Goal: Task Accomplishment & Management: Use online tool/utility

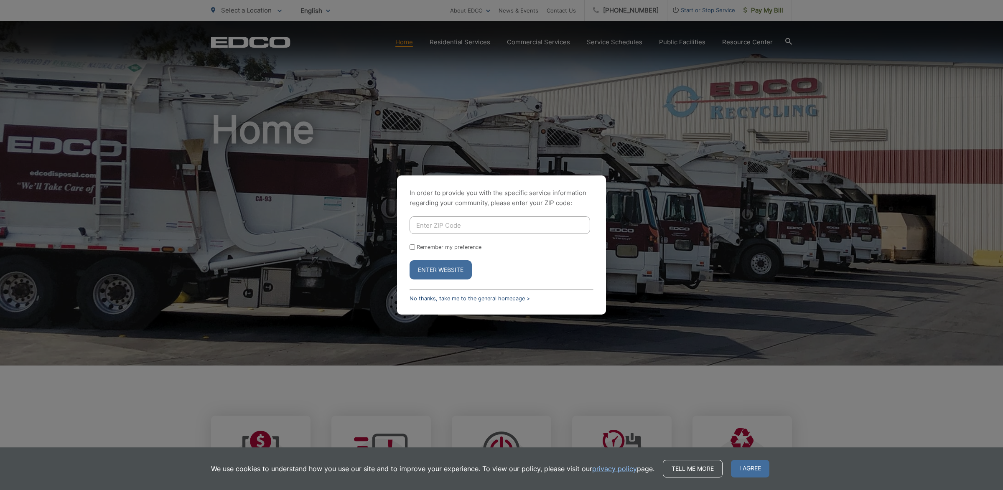
click at [422, 295] on link "No thanks, take me to the general homepage >" at bounding box center [469, 298] width 120 height 6
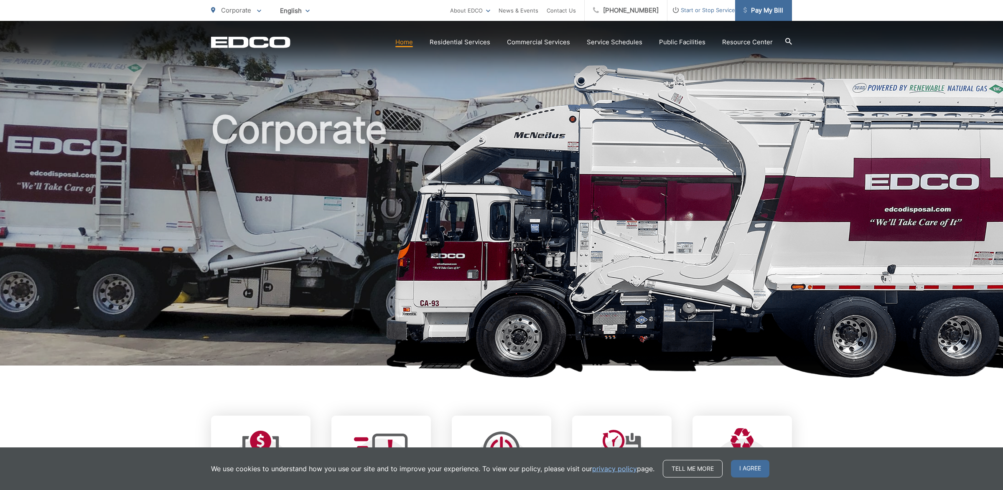
click at [764, 10] on span "Pay My Bill" at bounding box center [763, 10] width 40 height 10
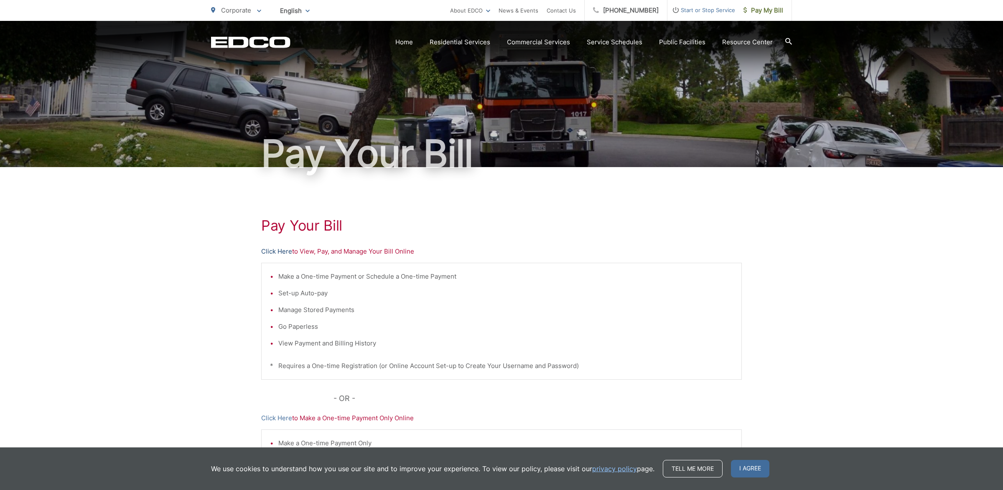
click at [279, 250] on link "Click Here" at bounding box center [276, 251] width 31 height 10
